Goal: Transaction & Acquisition: Book appointment/travel/reservation

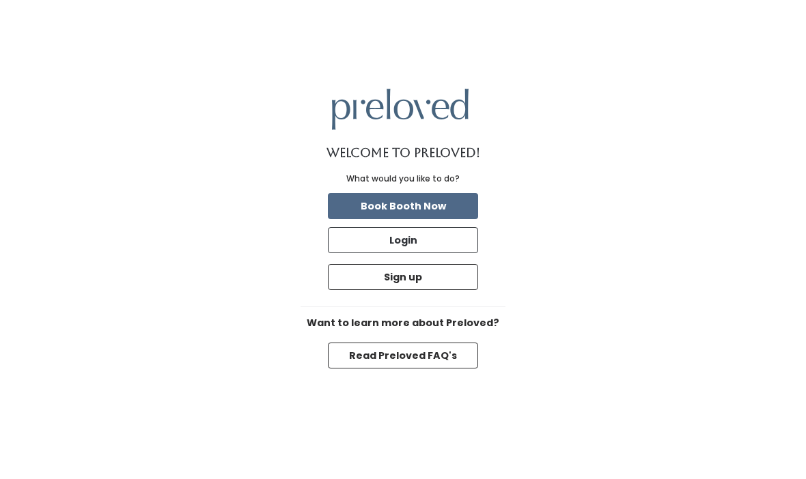
click at [459, 253] on button "Login" at bounding box center [403, 240] width 150 height 26
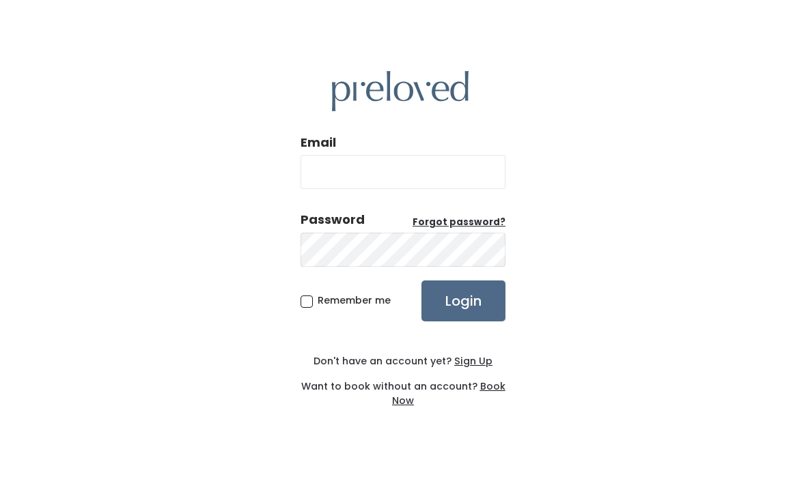
click at [460, 189] on input "Email" at bounding box center [402, 172] width 205 height 34
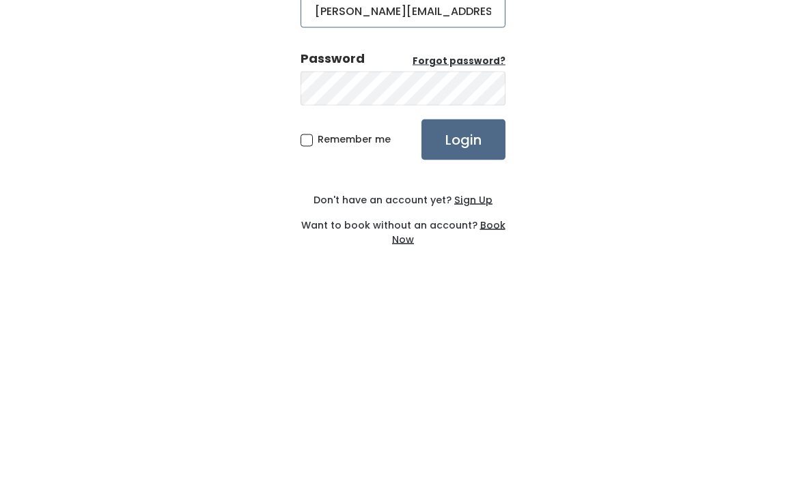
click at [413, 155] on input "elaine.reb@icoud.com" at bounding box center [402, 172] width 205 height 34
type input "elaine.reb@icloud.com"
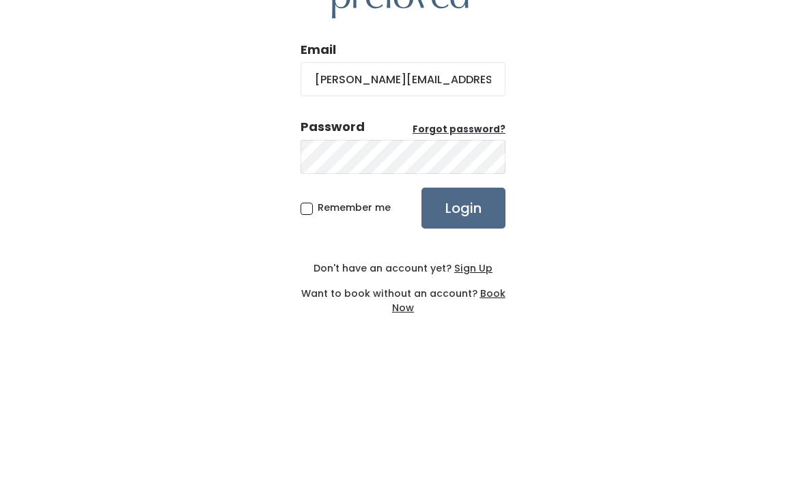
click at [484, 216] on u "Forgot password?" at bounding box center [458, 222] width 93 height 13
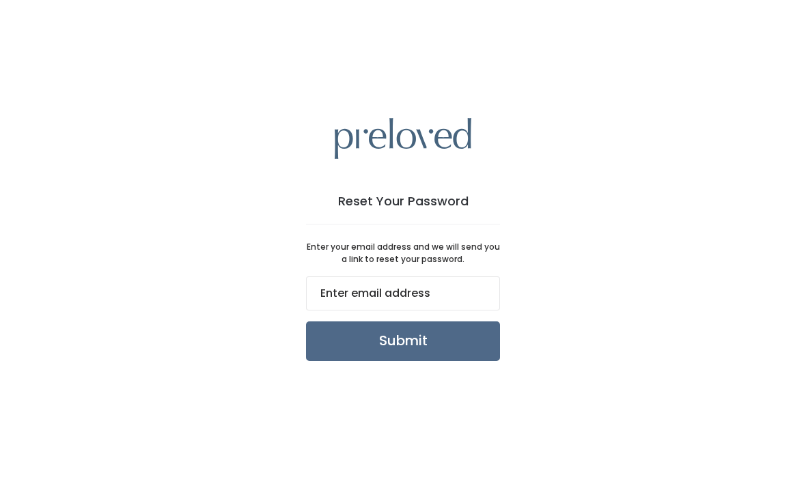
click at [472, 311] on input "email" at bounding box center [403, 293] width 194 height 34
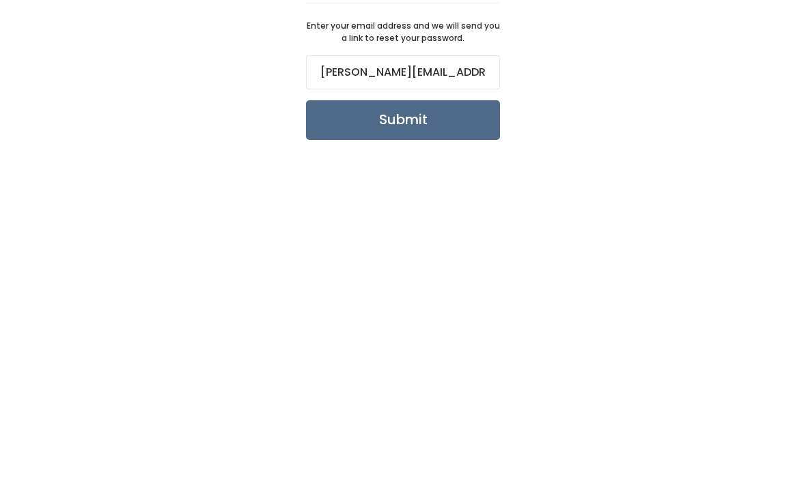
type input "[PERSON_NAME][EMAIL_ADDRESS][DOMAIN_NAME]"
click at [468, 322] on input "Submit" at bounding box center [403, 342] width 194 height 40
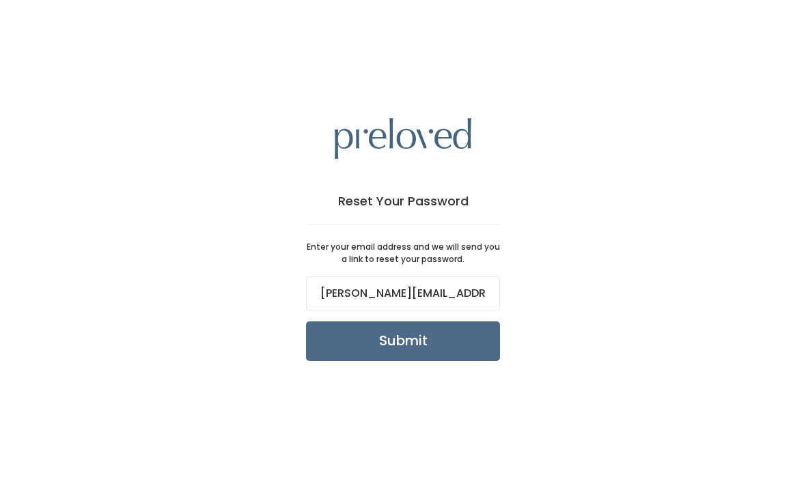
click at [479, 358] on input "Submit" at bounding box center [403, 342] width 194 height 40
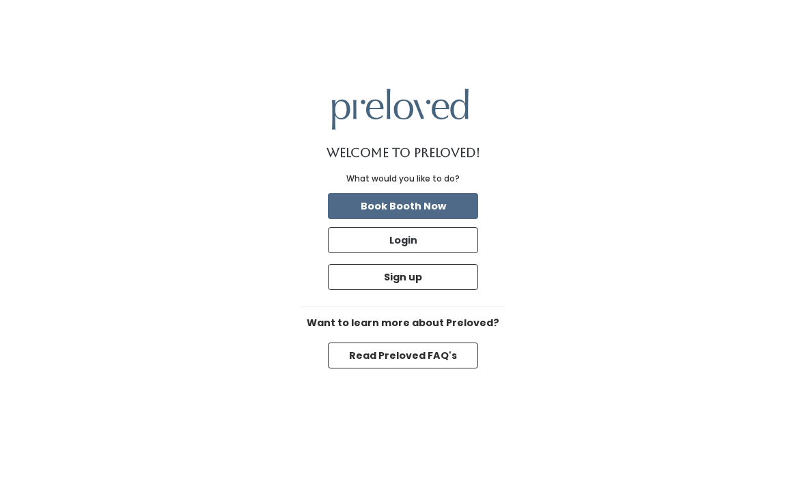
click at [452, 253] on button "Login" at bounding box center [403, 240] width 150 height 26
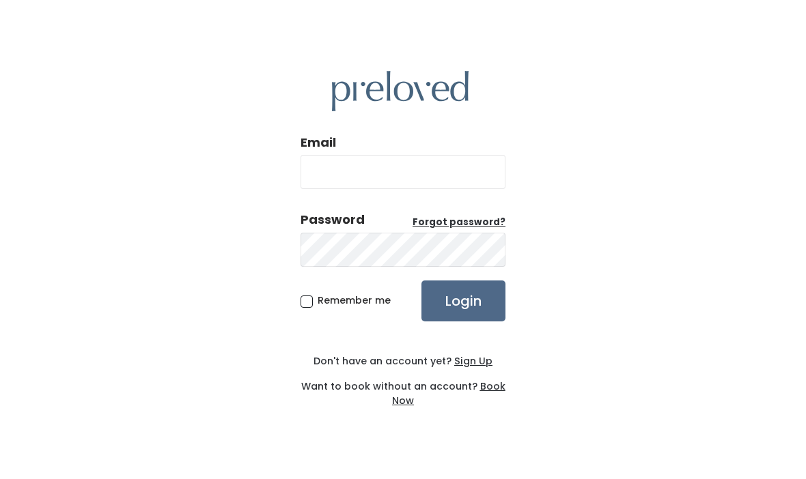
click at [479, 189] on input "Email" at bounding box center [402, 172] width 205 height 34
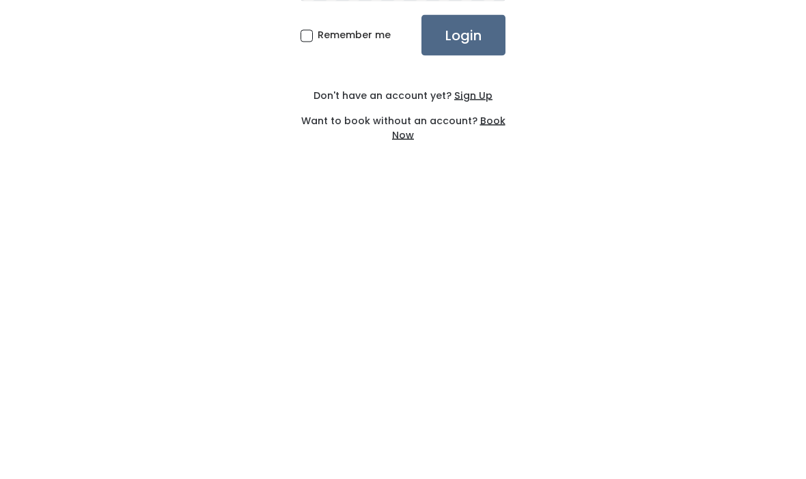
type input "[PERSON_NAME][EMAIL_ADDRESS][DOMAIN_NAME]"
click at [477, 354] on u "Sign Up" at bounding box center [473, 361] width 38 height 14
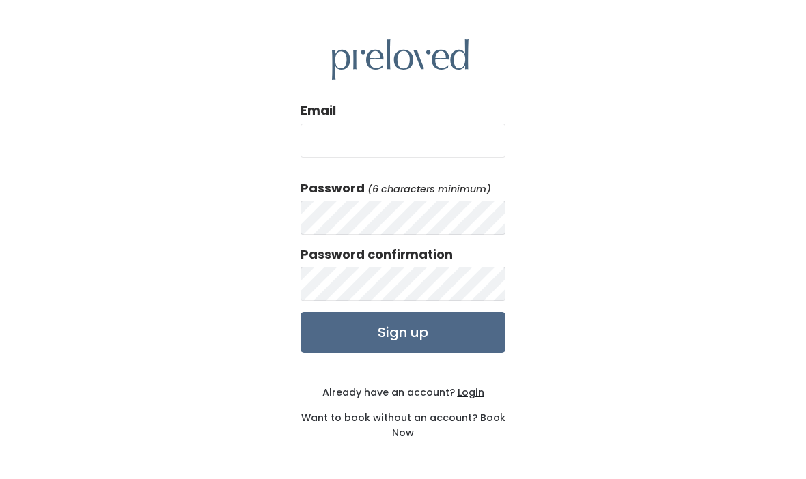
click at [450, 158] on input "Email" at bounding box center [402, 141] width 205 height 34
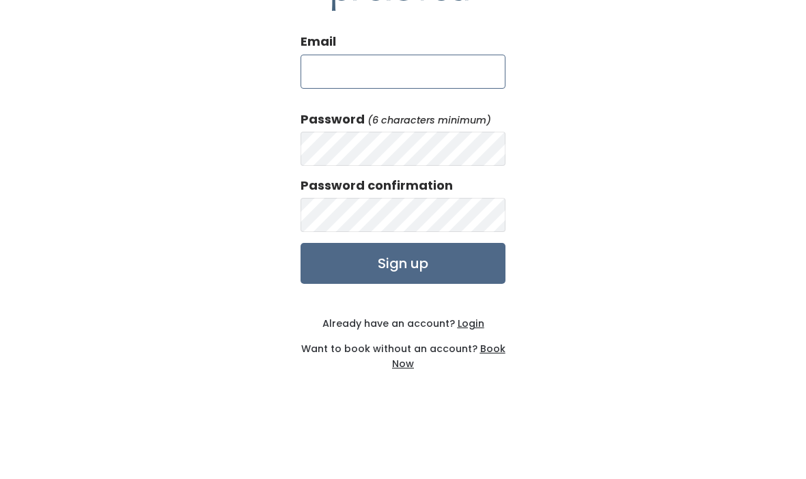
type input "[PERSON_NAME][EMAIL_ADDRESS][DOMAIN_NAME]"
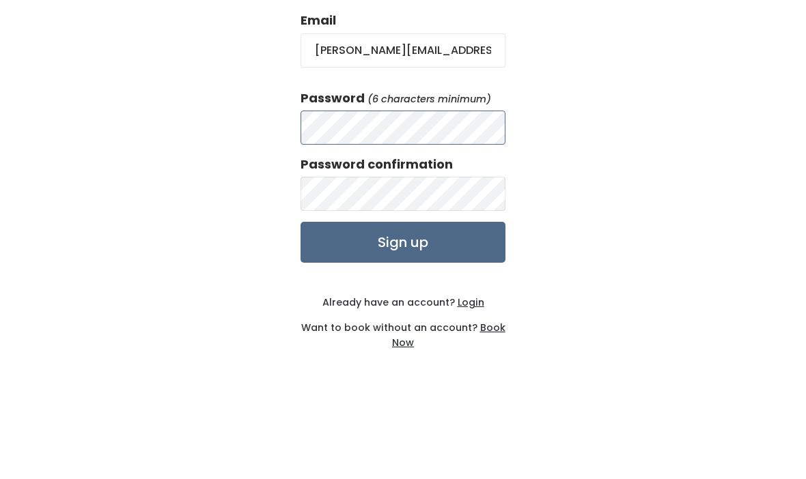
scroll to position [47, 0]
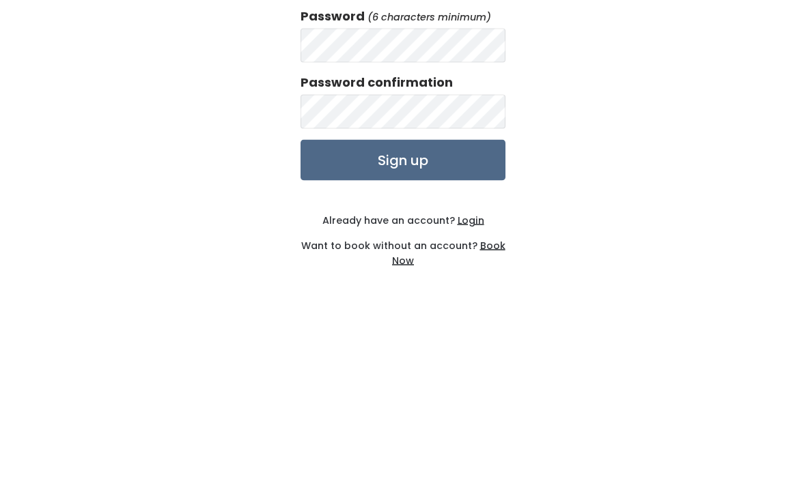
click at [459, 312] on input "Sign up" at bounding box center [402, 332] width 205 height 41
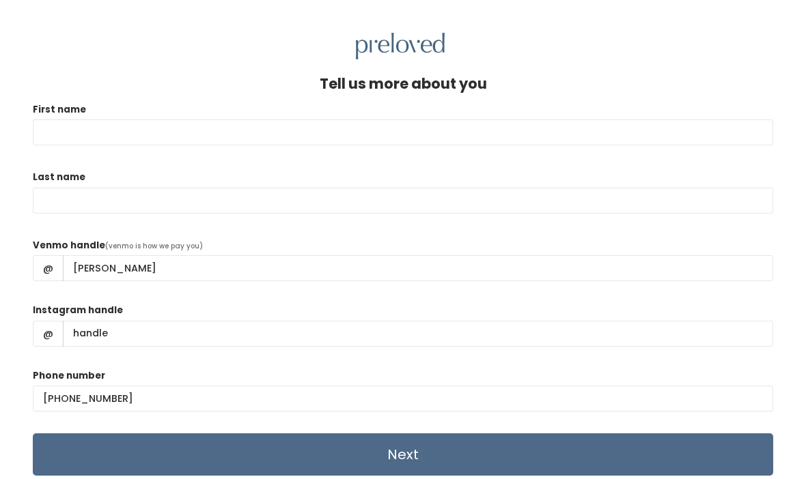
click at [653, 131] on input "First name" at bounding box center [403, 132] width 740 height 26
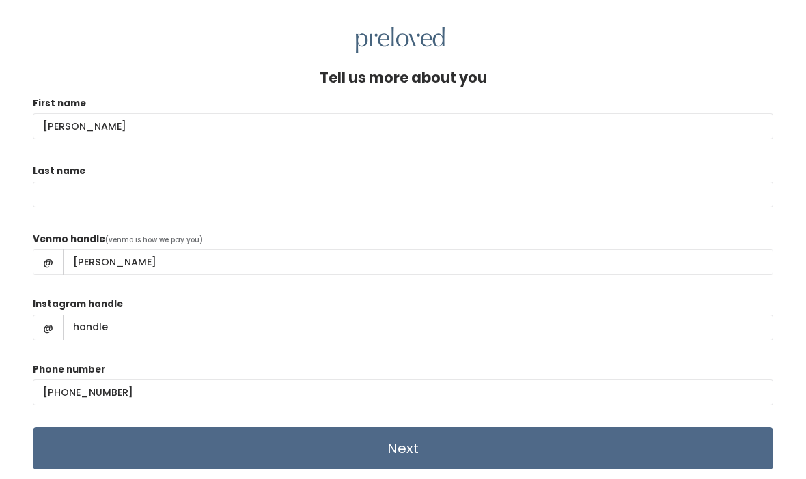
type input "[PERSON_NAME]"
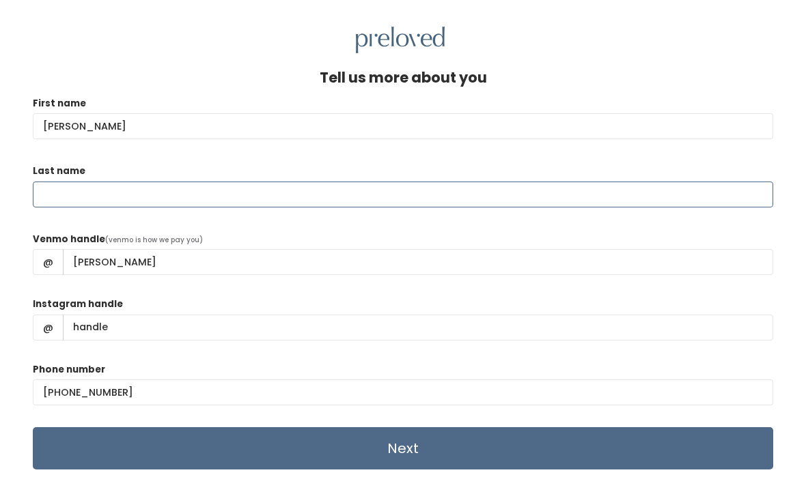
click at [67, 195] on input "Last name" at bounding box center [403, 201] width 740 height 26
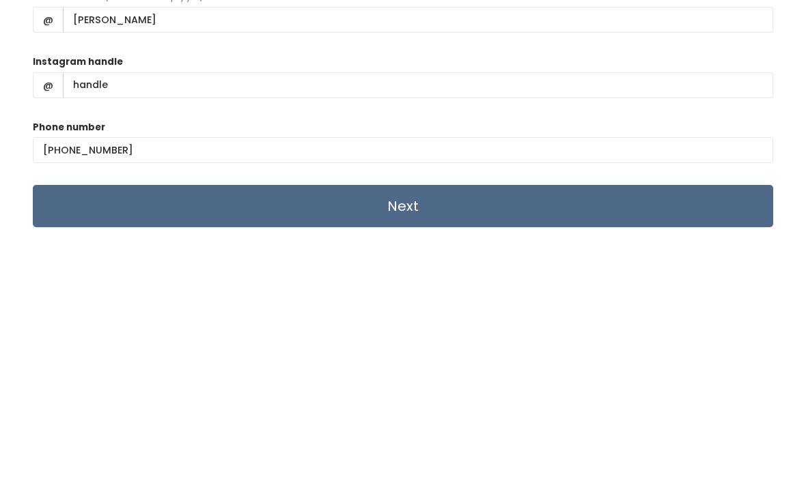
scroll to position [8, 0]
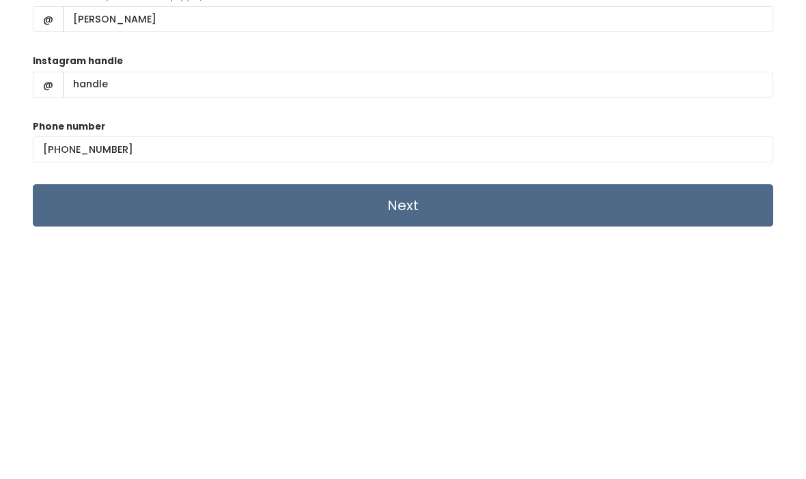
type input "[PERSON_NAME]"
click at [147, 425] on input "Next" at bounding box center [403, 446] width 740 height 42
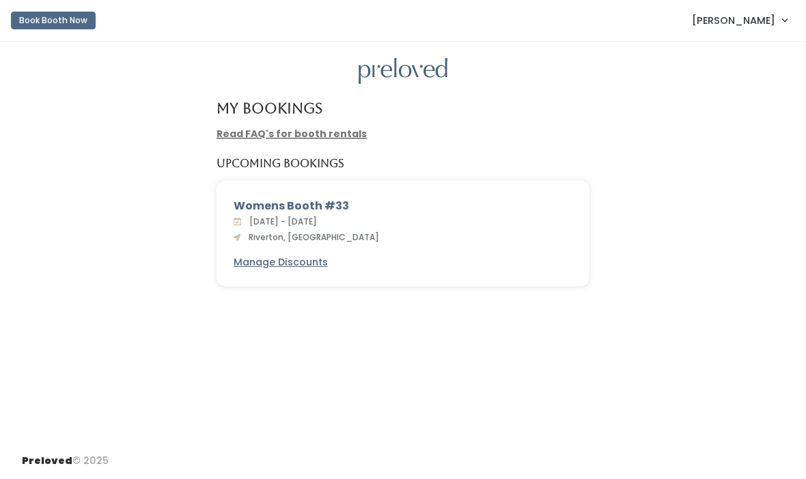
click at [228, 132] on link "Read FAQ's for booth rentals" at bounding box center [291, 134] width 150 height 14
click at [264, 255] on u "Manage Discounts" at bounding box center [280, 262] width 94 height 14
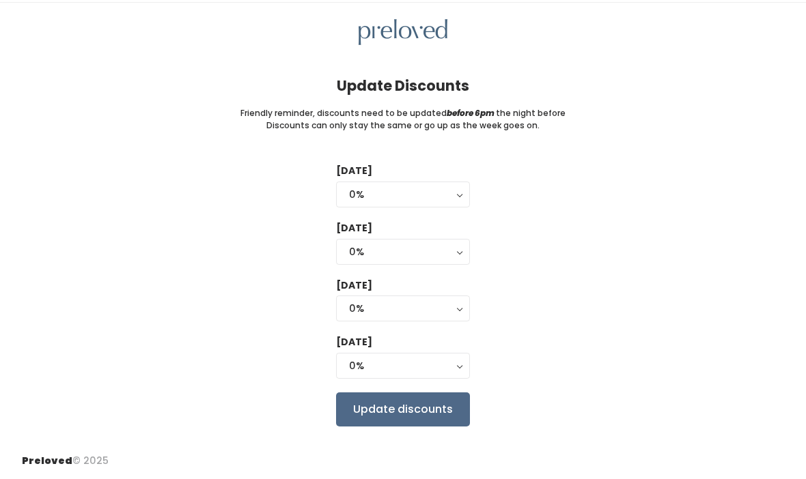
scroll to position [38, 0]
click at [360, 303] on div "0%" at bounding box center [403, 309] width 108 height 15
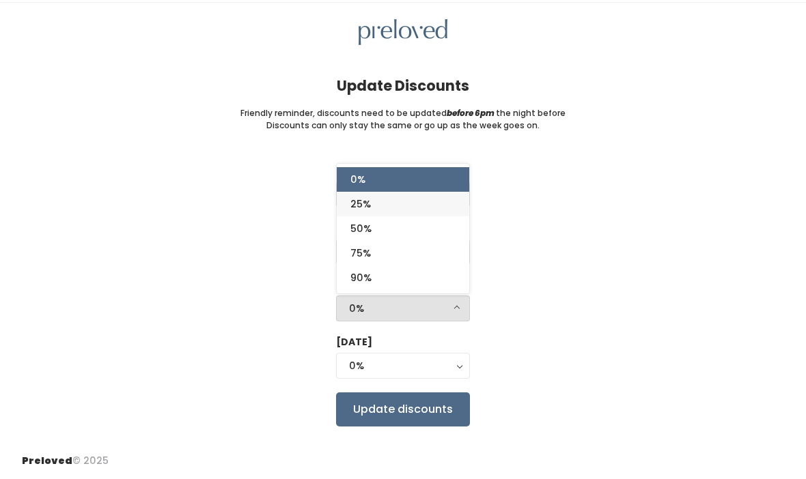
click at [408, 201] on link "25%" at bounding box center [403, 204] width 132 height 25
select select "25%"
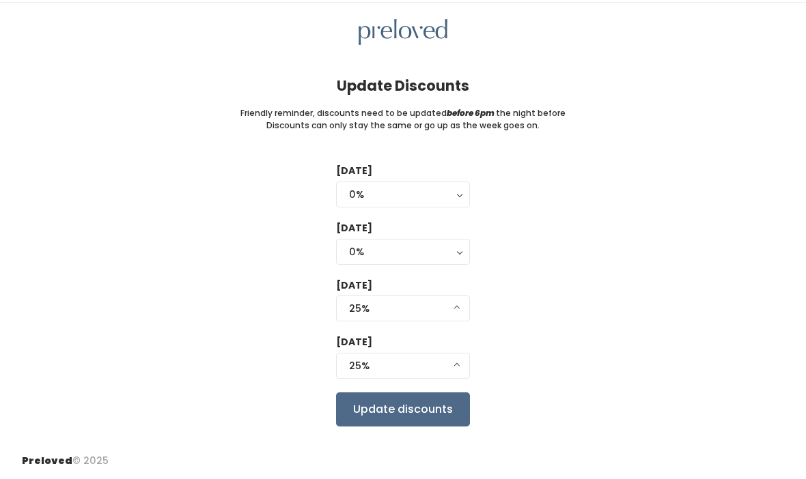
click at [403, 363] on div "25%" at bounding box center [403, 365] width 108 height 15
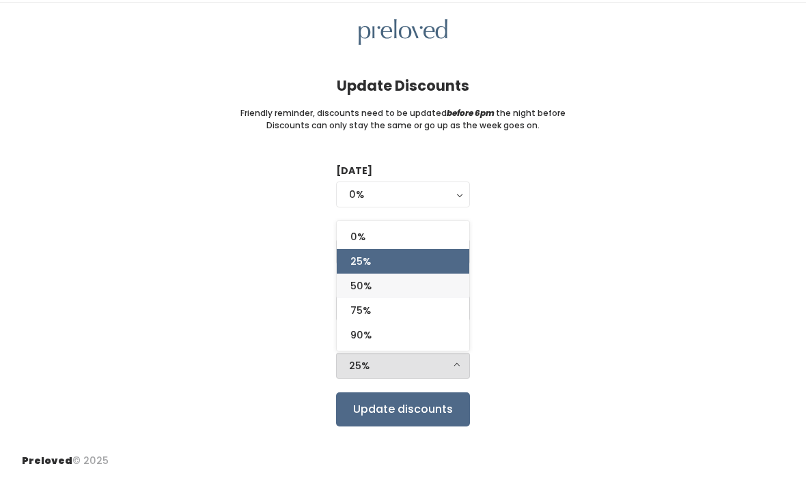
click at [378, 287] on link "50%" at bounding box center [403, 286] width 132 height 25
select select "50%"
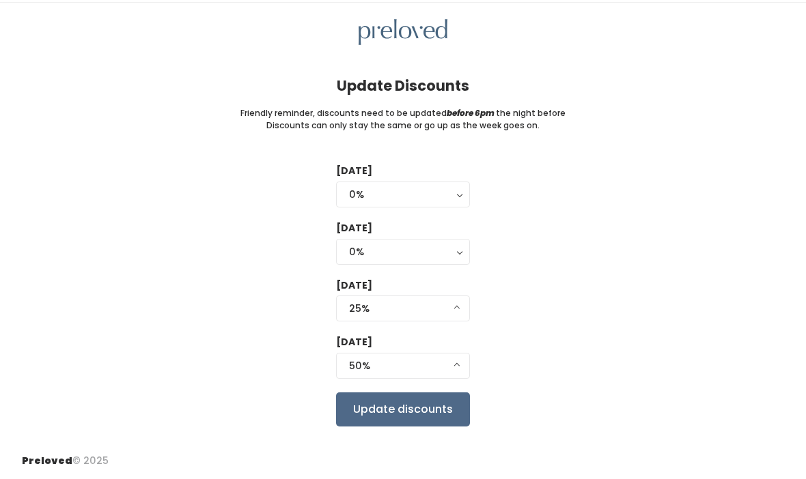
click at [432, 301] on div "25%" at bounding box center [403, 308] width 108 height 15
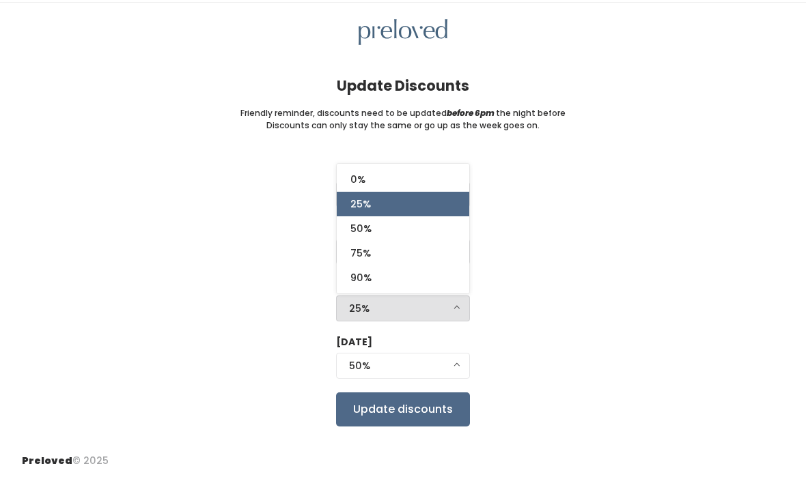
click at [560, 230] on div "Tuesday 0% 25% 50% 75% 90% 0% Wednesday 0% 25% 50% 75% 90% 0% Thursday 0% 25% 5…" at bounding box center [403, 295] width 762 height 262
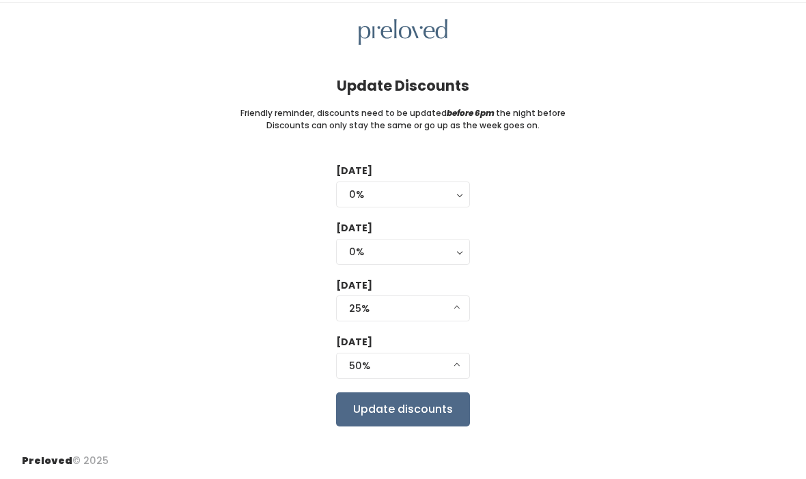
click at [451, 408] on input "Update discounts" at bounding box center [403, 410] width 134 height 34
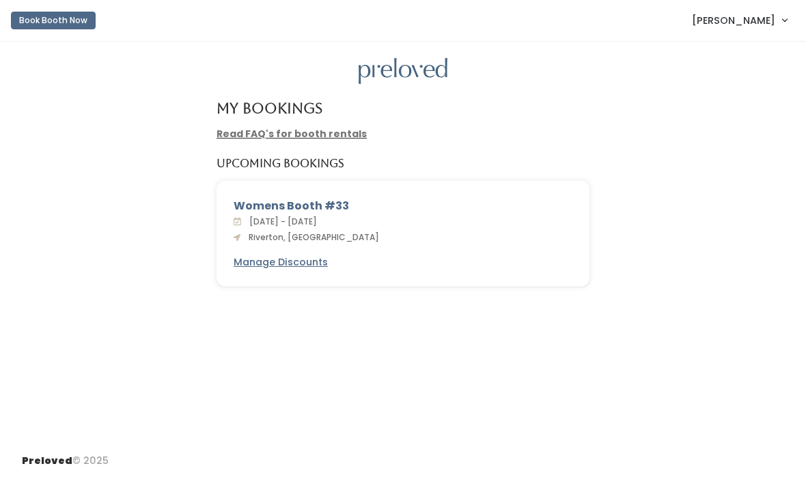
click at [775, 20] on link "[PERSON_NAME]" at bounding box center [739, 19] width 122 height 29
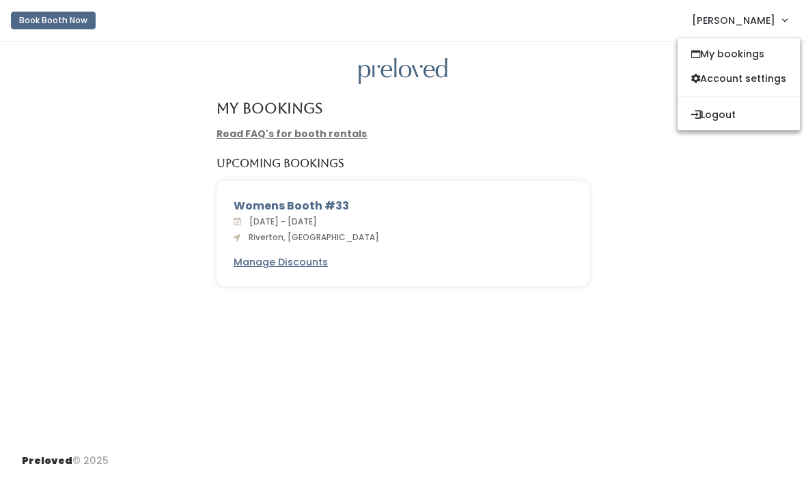
click at [753, 55] on link "My bookings" at bounding box center [738, 54] width 122 height 25
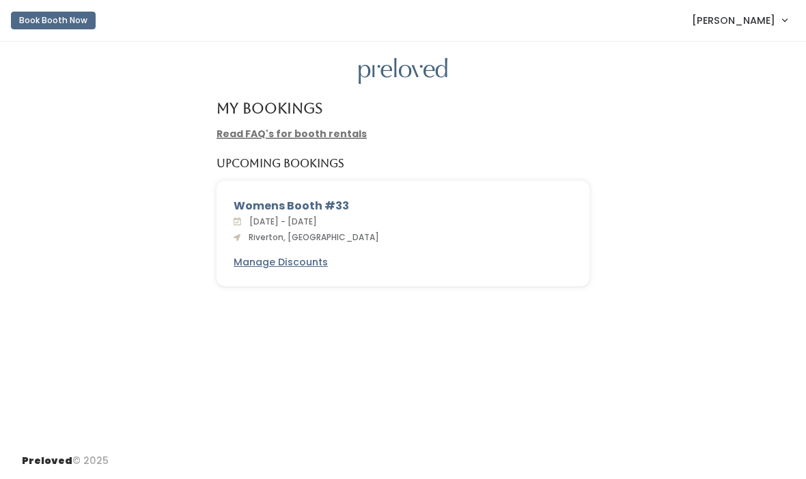
click at [756, 25] on span "[PERSON_NAME]" at bounding box center [733, 20] width 83 height 15
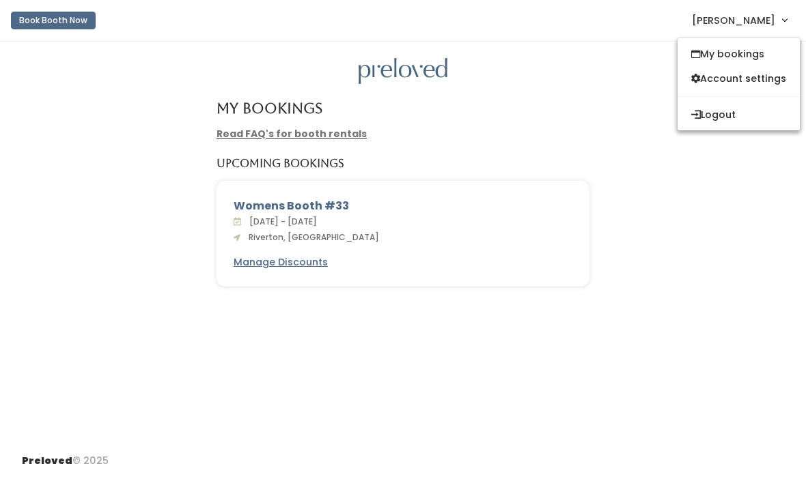
click at [767, 80] on link "Account settings" at bounding box center [738, 78] width 122 height 25
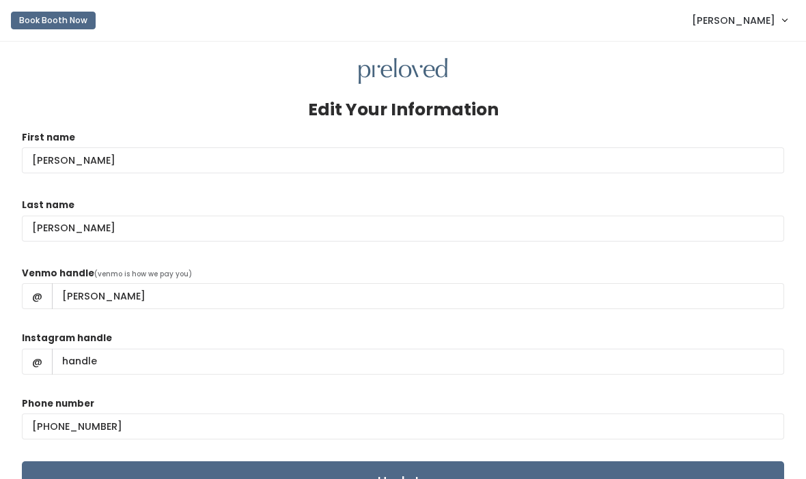
click at [782, 23] on link "[PERSON_NAME]" at bounding box center [739, 19] width 122 height 29
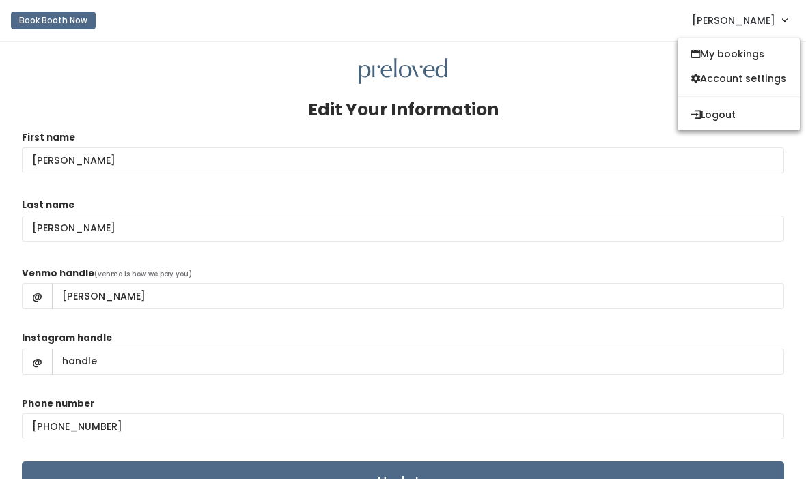
click at [630, 74] on div at bounding box center [403, 71] width 762 height 27
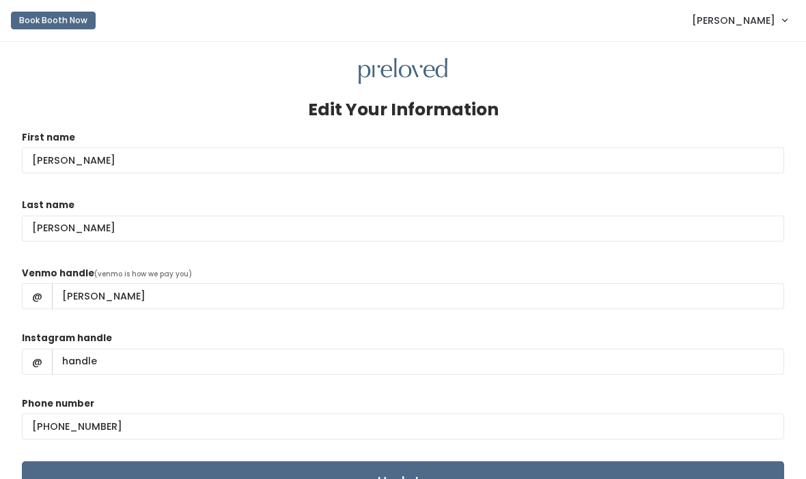
click at [35, 18] on button "Book Booth Now" at bounding box center [53, 21] width 85 height 18
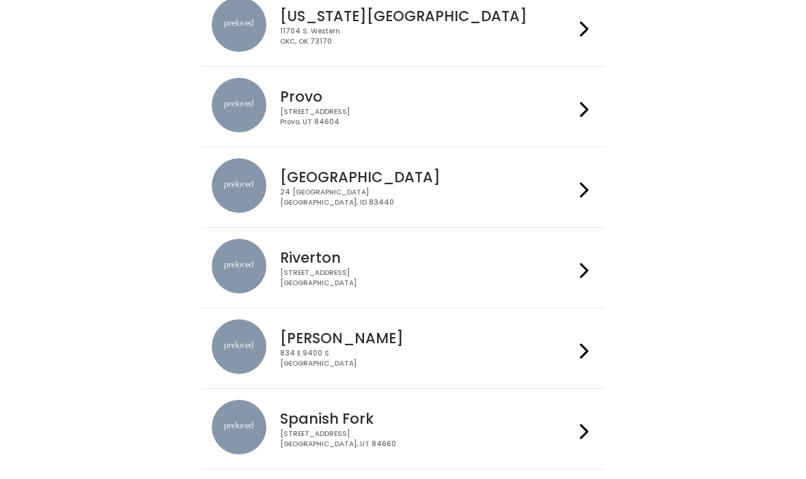
scroll to position [473, 0]
click at [582, 279] on icon at bounding box center [584, 271] width 9 height 20
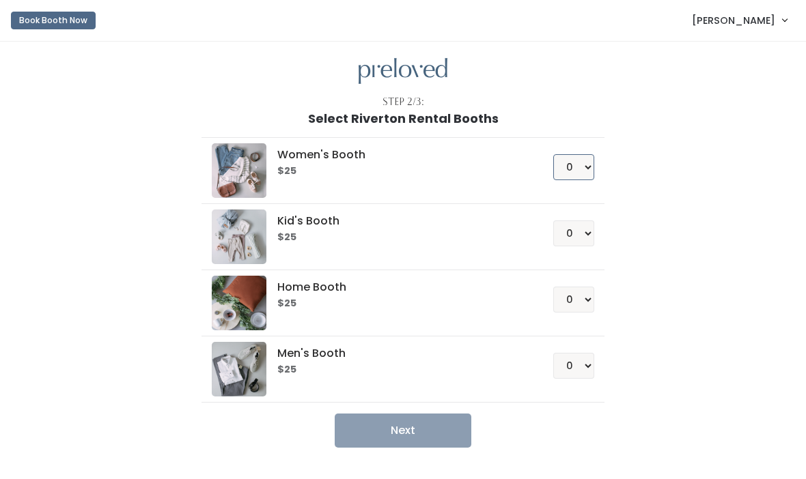
click at [588, 168] on select "0 1 2 3 4" at bounding box center [573, 167] width 41 height 26
select select "1"
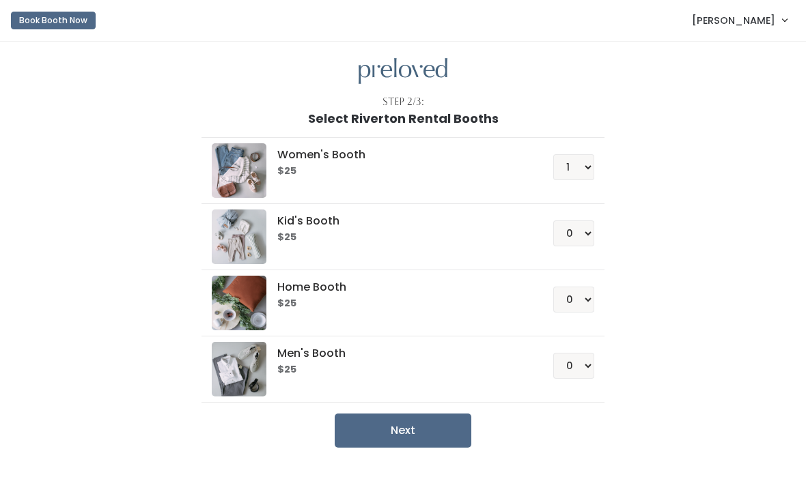
click at [435, 433] on button "Next" at bounding box center [403, 431] width 137 height 34
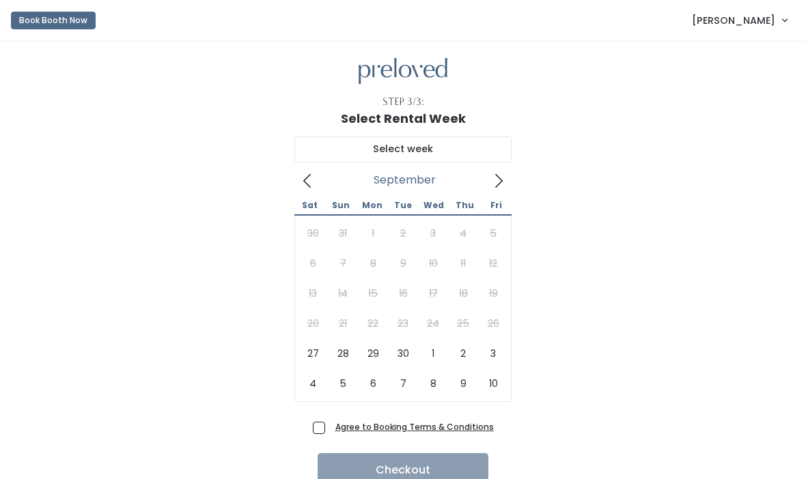
scroll to position [13, 0]
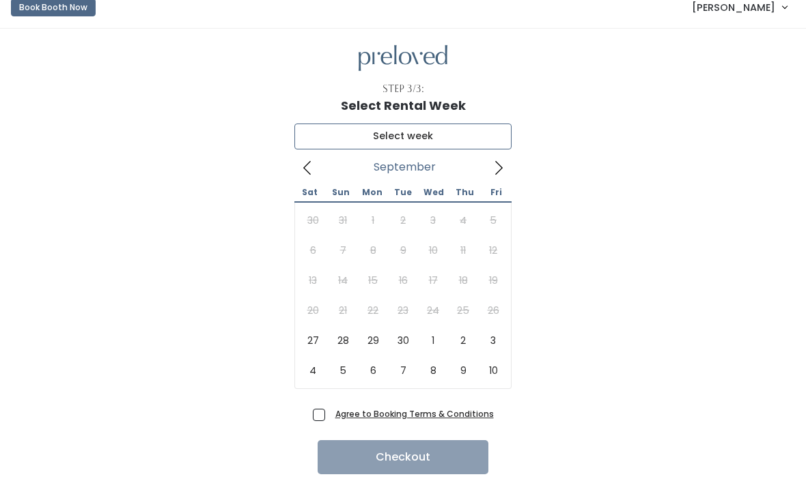
type input "[DATE] to [DATE]"
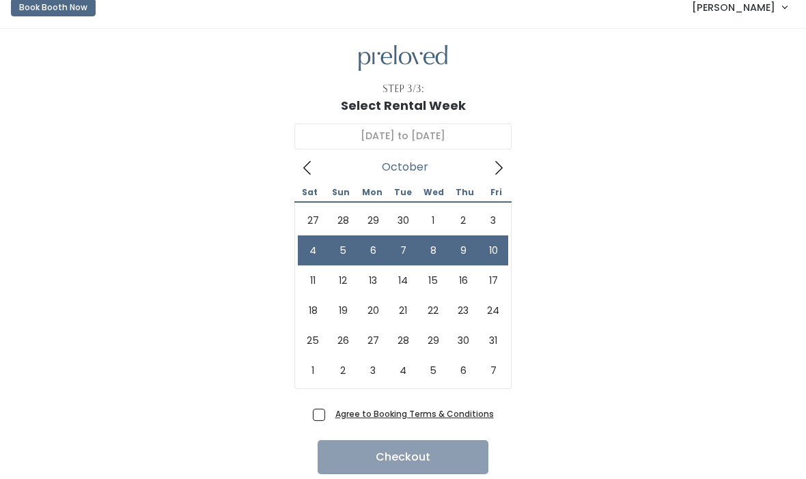
click at [490, 407] on span "Agree to Booking Terms & Conditions" at bounding box center [412, 414] width 164 height 14
click at [339, 407] on input "Agree to Booking Terms & Conditions" at bounding box center [334, 411] width 9 height 9
checkbox input "true"
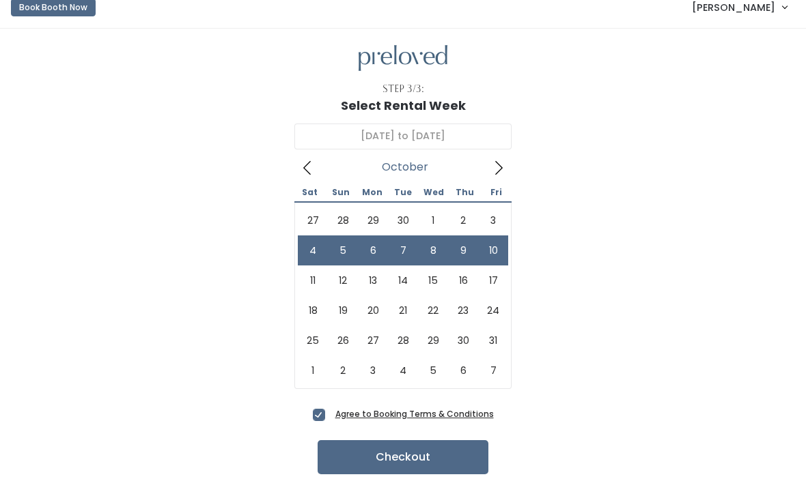
click at [469, 450] on button "Checkout" at bounding box center [402, 457] width 171 height 34
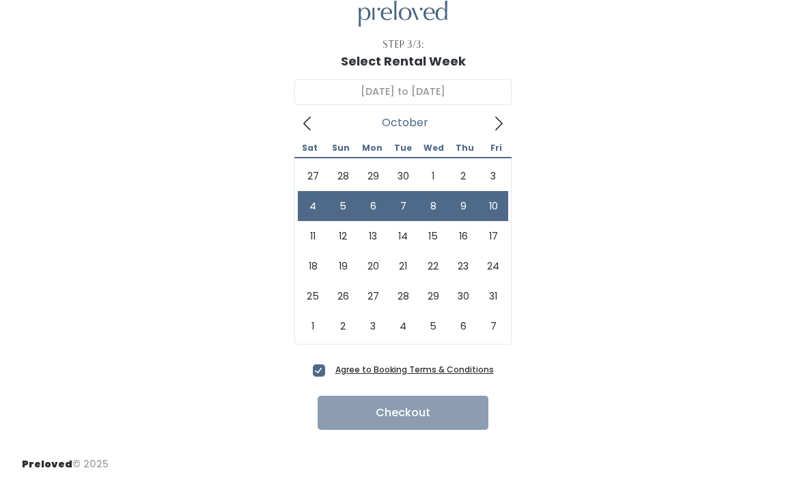
scroll to position [59, 0]
